Goal: Check status: Check status

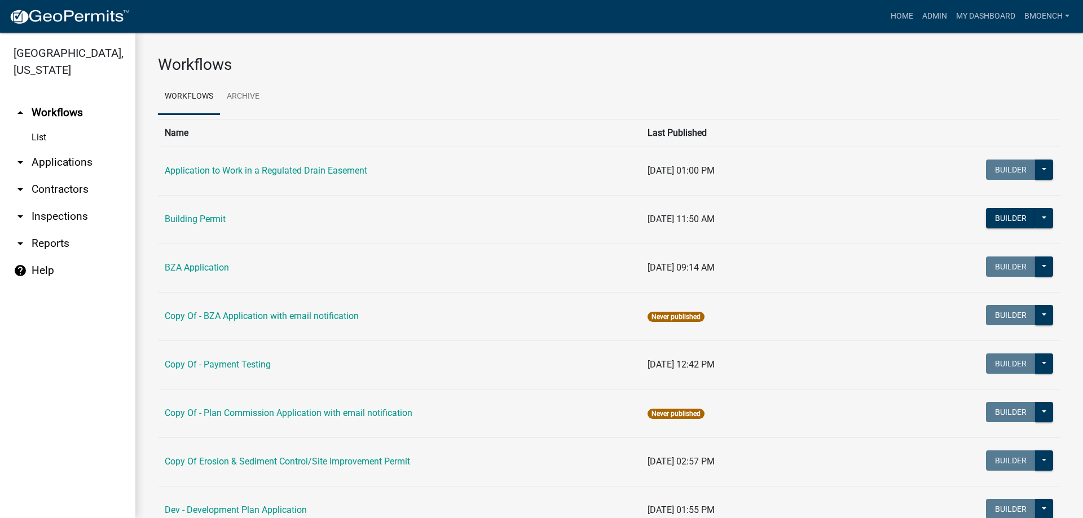
click at [47, 149] on link "arrow_drop_down Applications" at bounding box center [67, 162] width 135 height 27
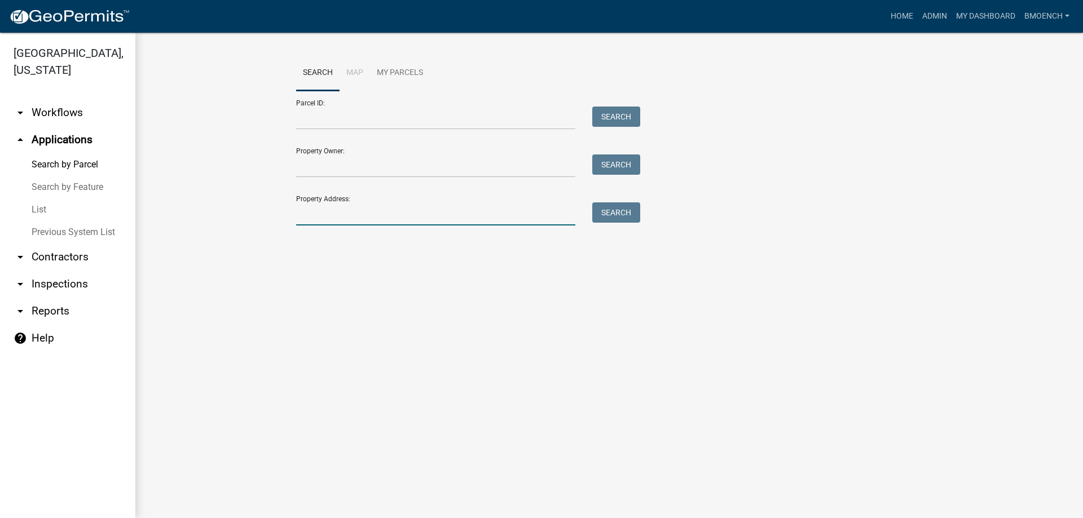
drag, startPoint x: 321, startPoint y: 217, endPoint x: 363, endPoint y: 217, distance: 41.7
click at [321, 217] on input "Property Address:" at bounding box center [435, 213] width 279 height 23
type input "317 w 300 s"
click at [607, 213] on button "Search" at bounding box center [616, 212] width 48 height 20
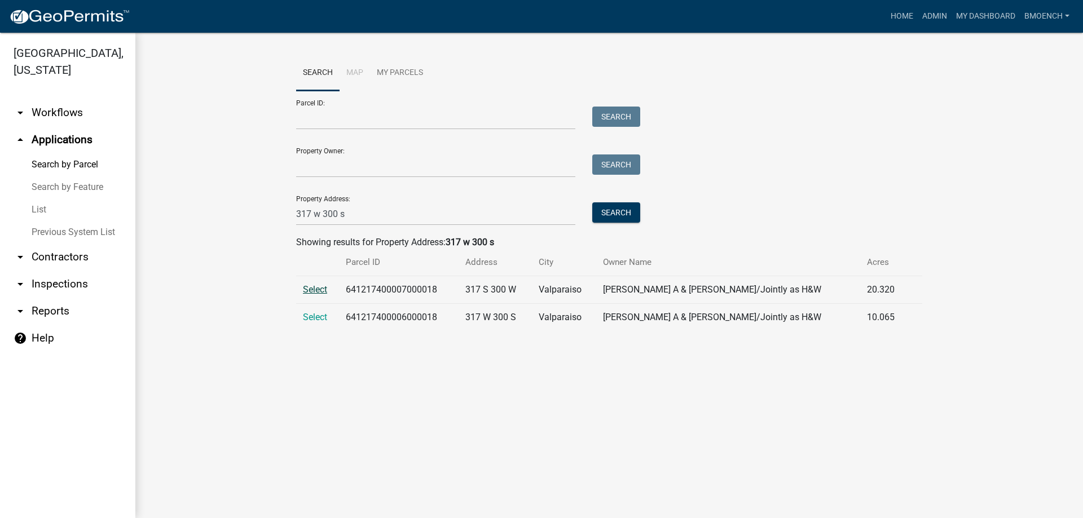
click at [315, 293] on span "Select" at bounding box center [315, 289] width 24 height 11
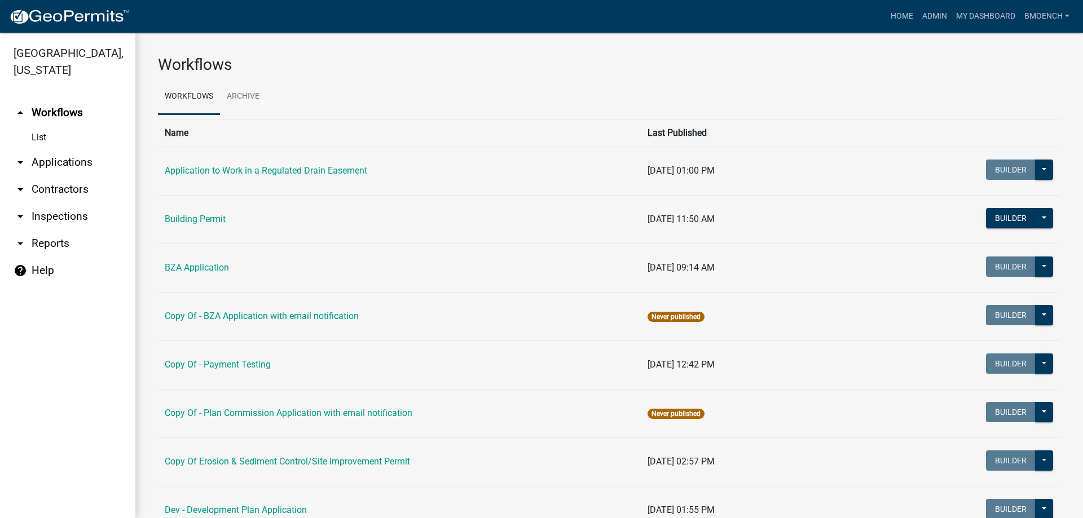
click at [87, 151] on link "arrow_drop_down Applications" at bounding box center [67, 162] width 135 height 27
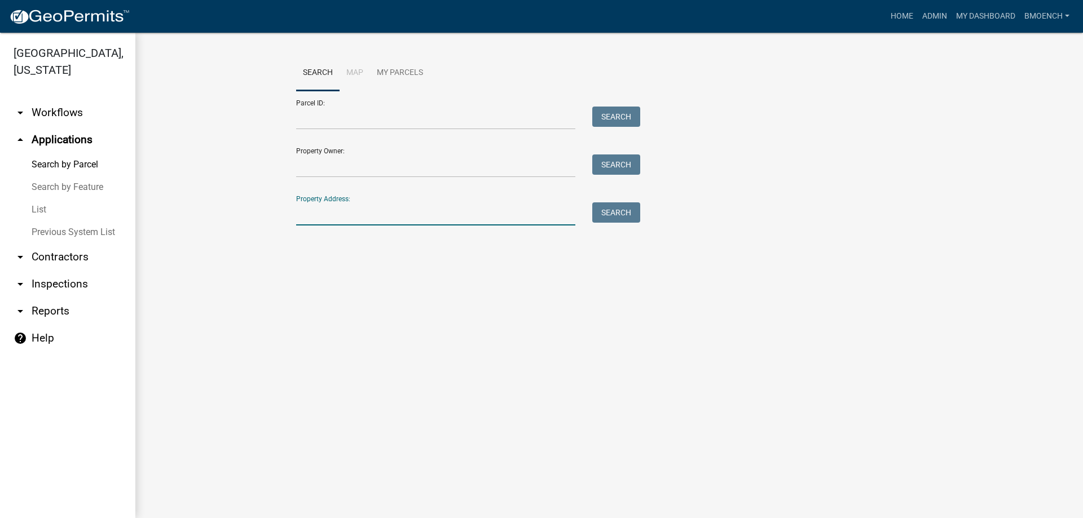
click at [349, 217] on input "Property Address:" at bounding box center [435, 213] width 279 height 23
type input "317 w 300 s"
click at [611, 209] on button "Search" at bounding box center [616, 212] width 48 height 20
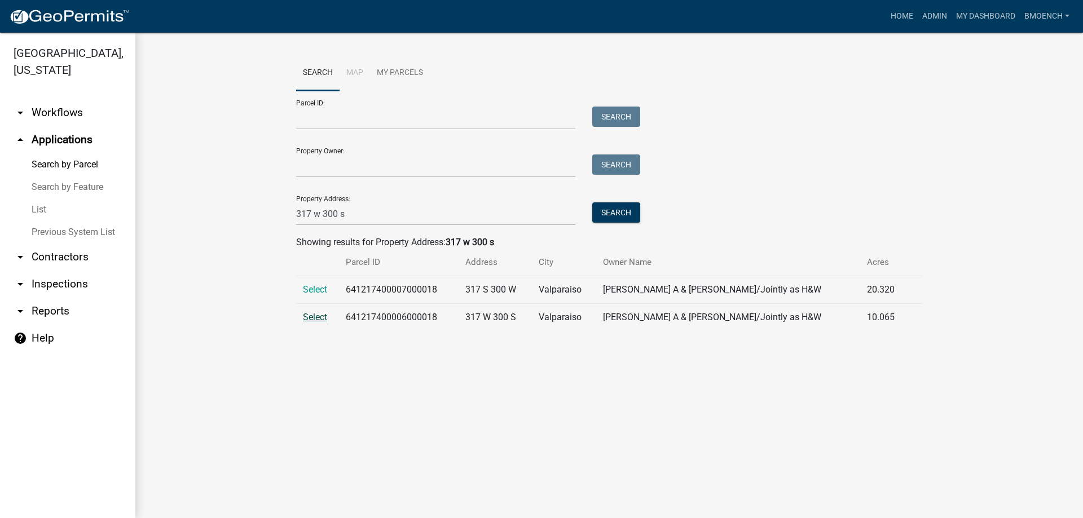
click at [320, 320] on span "Select" at bounding box center [315, 317] width 24 height 11
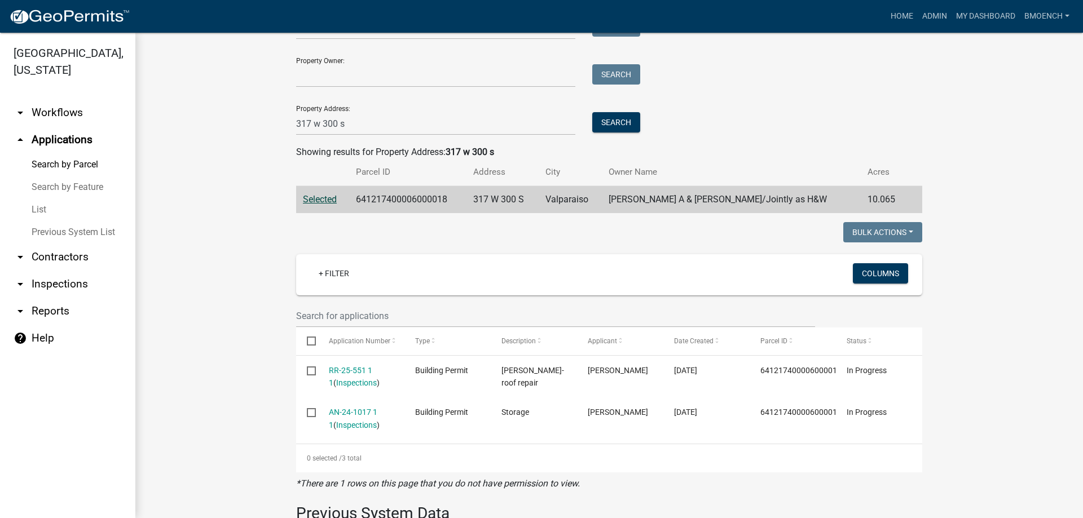
scroll to position [169, 0]
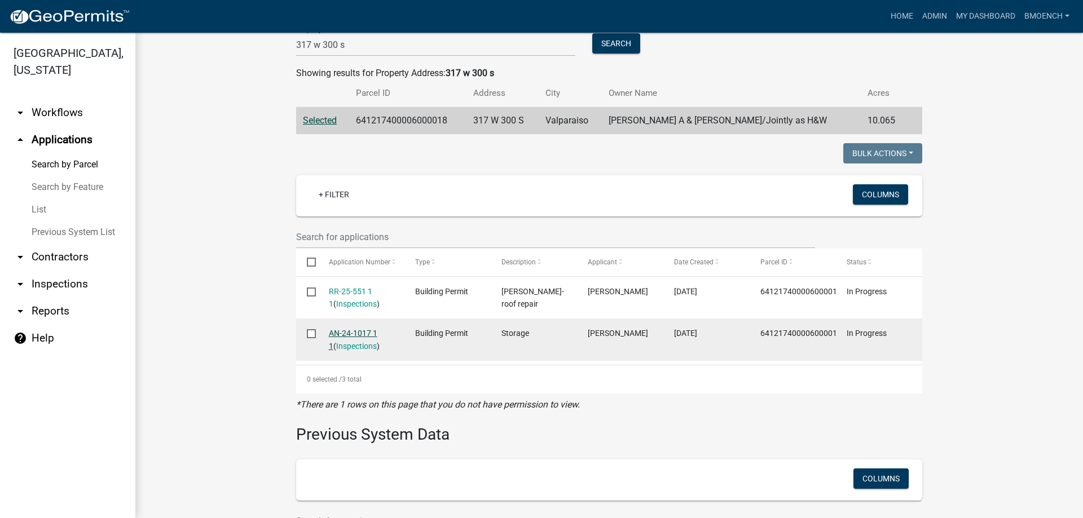
click at [342, 335] on link "AN-24-1017 1 1" at bounding box center [353, 340] width 49 height 22
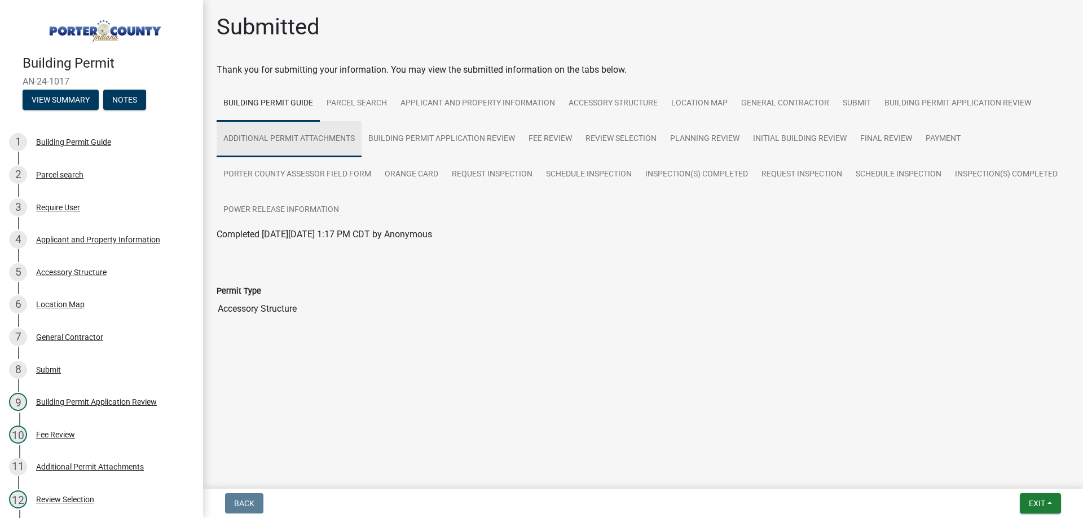
click at [315, 144] on link "Additional Permit Attachments" at bounding box center [289, 139] width 145 height 36
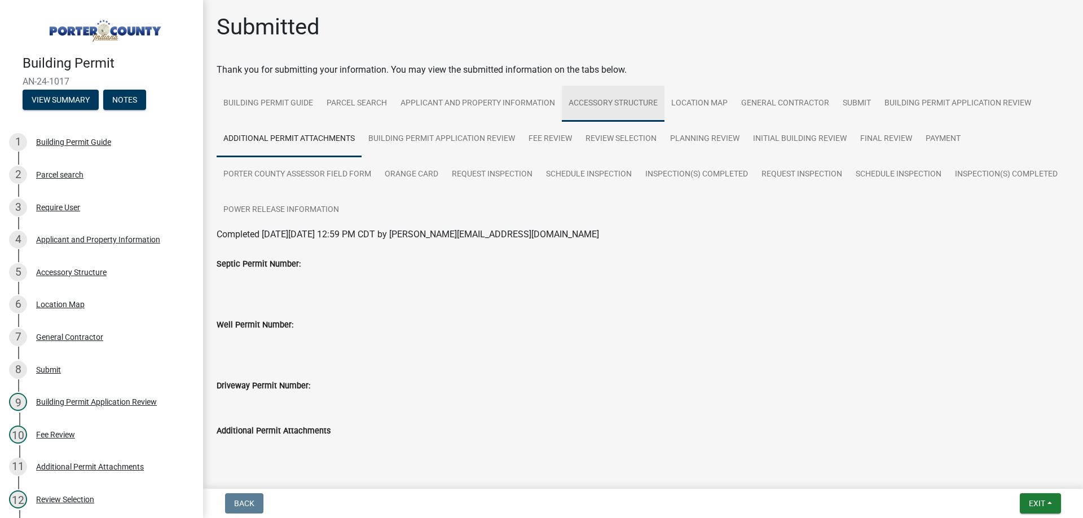
click at [608, 99] on link "Accessory Structure" at bounding box center [613, 104] width 103 height 36
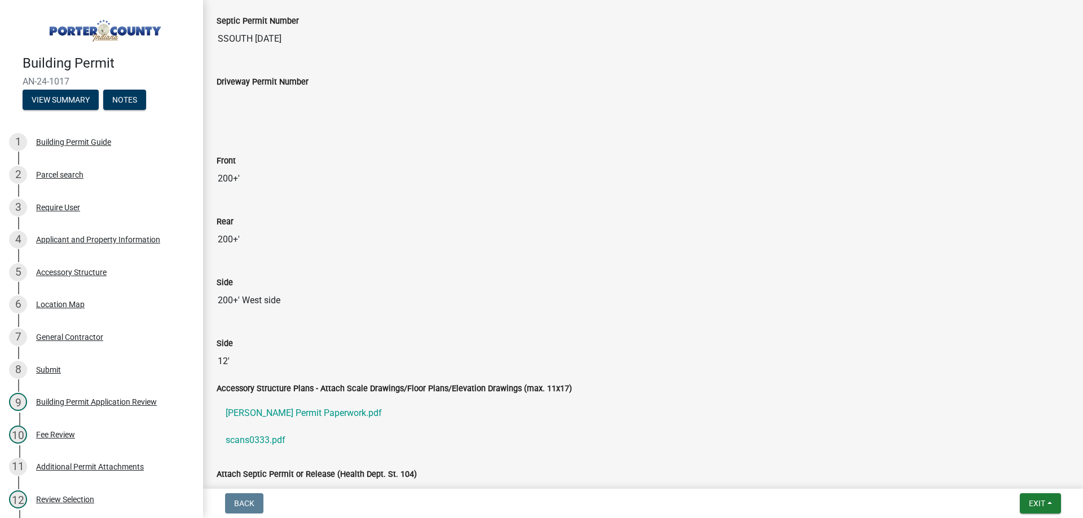
scroll to position [1764, 0]
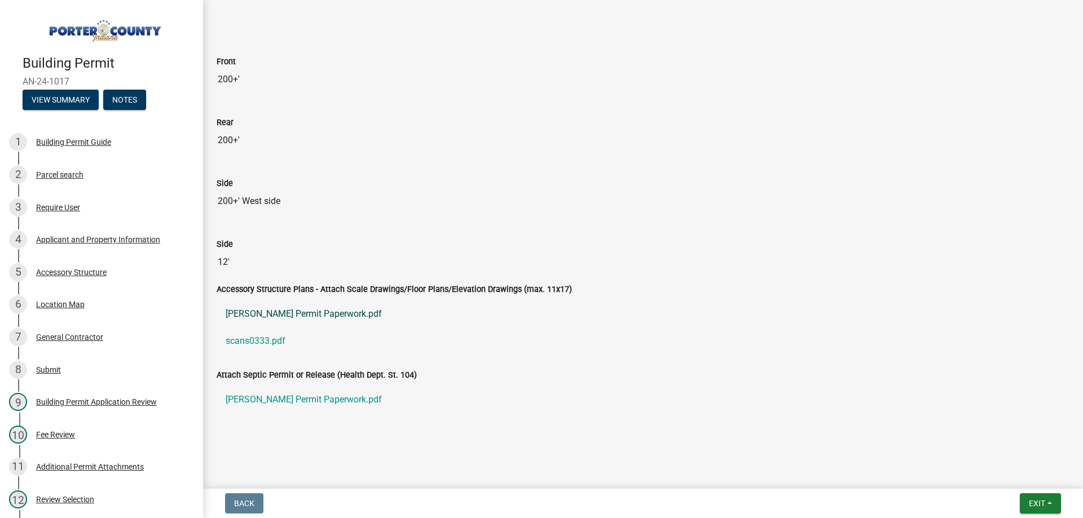
click at [294, 312] on link "[PERSON_NAME] Permit Paperwork.pdf" at bounding box center [643, 314] width 853 height 27
click at [259, 340] on link "scans0333.pdf" at bounding box center [643, 341] width 853 height 27
click at [309, 400] on link "[PERSON_NAME] Permit Paperwork.pdf" at bounding box center [643, 399] width 853 height 27
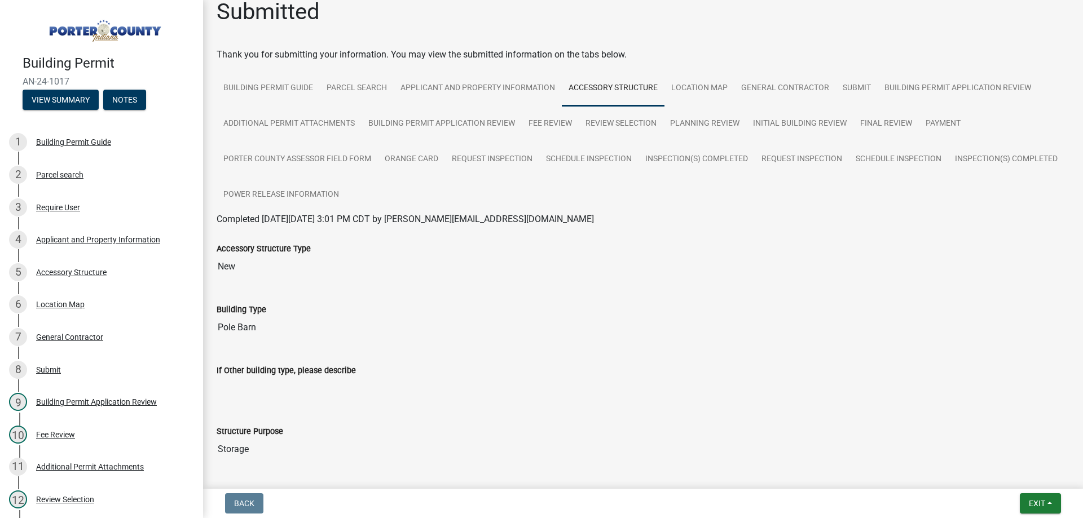
scroll to position [0, 0]
